Goal: Navigation & Orientation: Find specific page/section

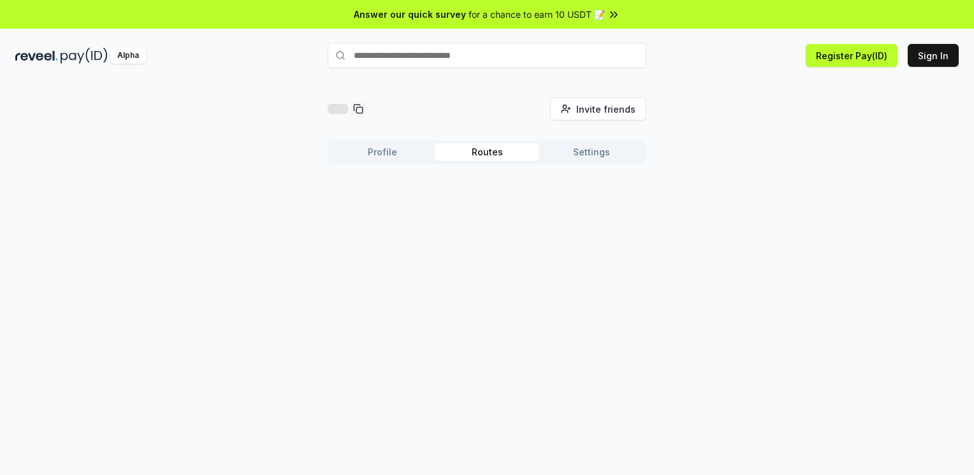
click at [488, 157] on button "Routes" at bounding box center [487, 152] width 104 height 18
click at [594, 156] on button "Settings" at bounding box center [591, 152] width 104 height 18
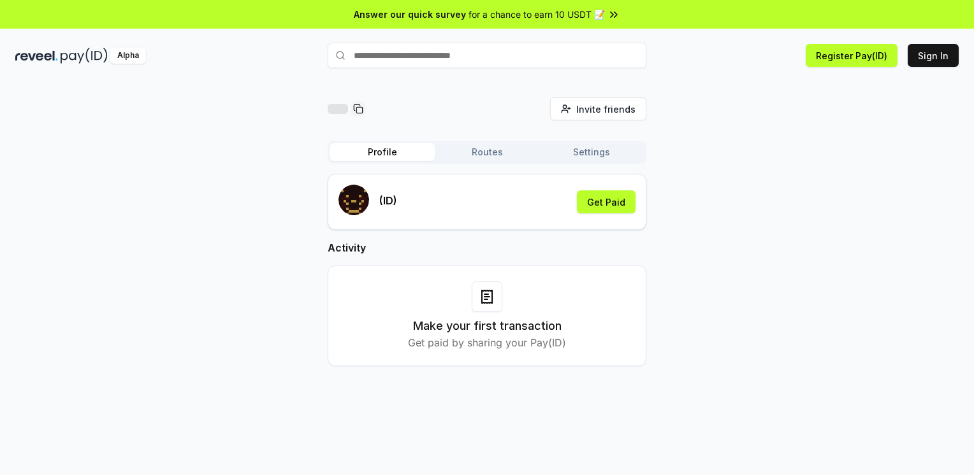
click at [377, 158] on button "Profile" at bounding box center [382, 152] width 104 height 18
click at [598, 162] on div "Profile Routes Settings" at bounding box center [487, 152] width 319 height 23
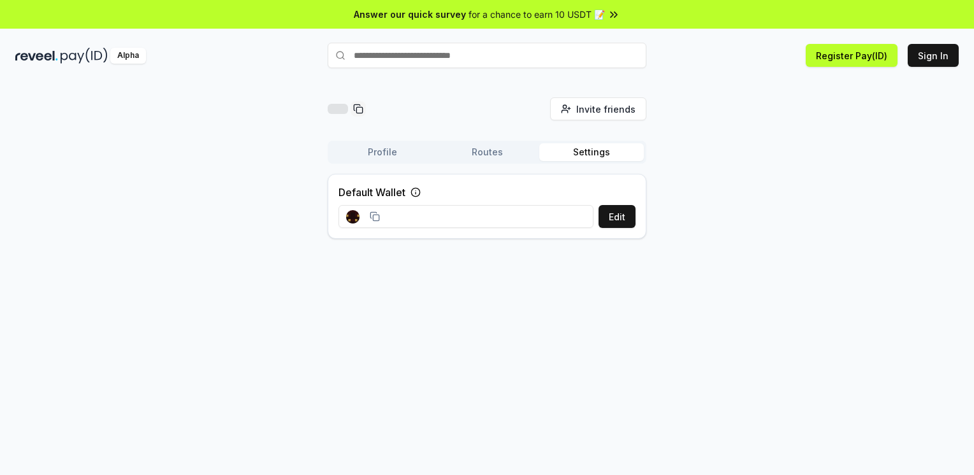
click at [601, 155] on button "Settings" at bounding box center [591, 152] width 104 height 18
